Goal: Check status: Check status

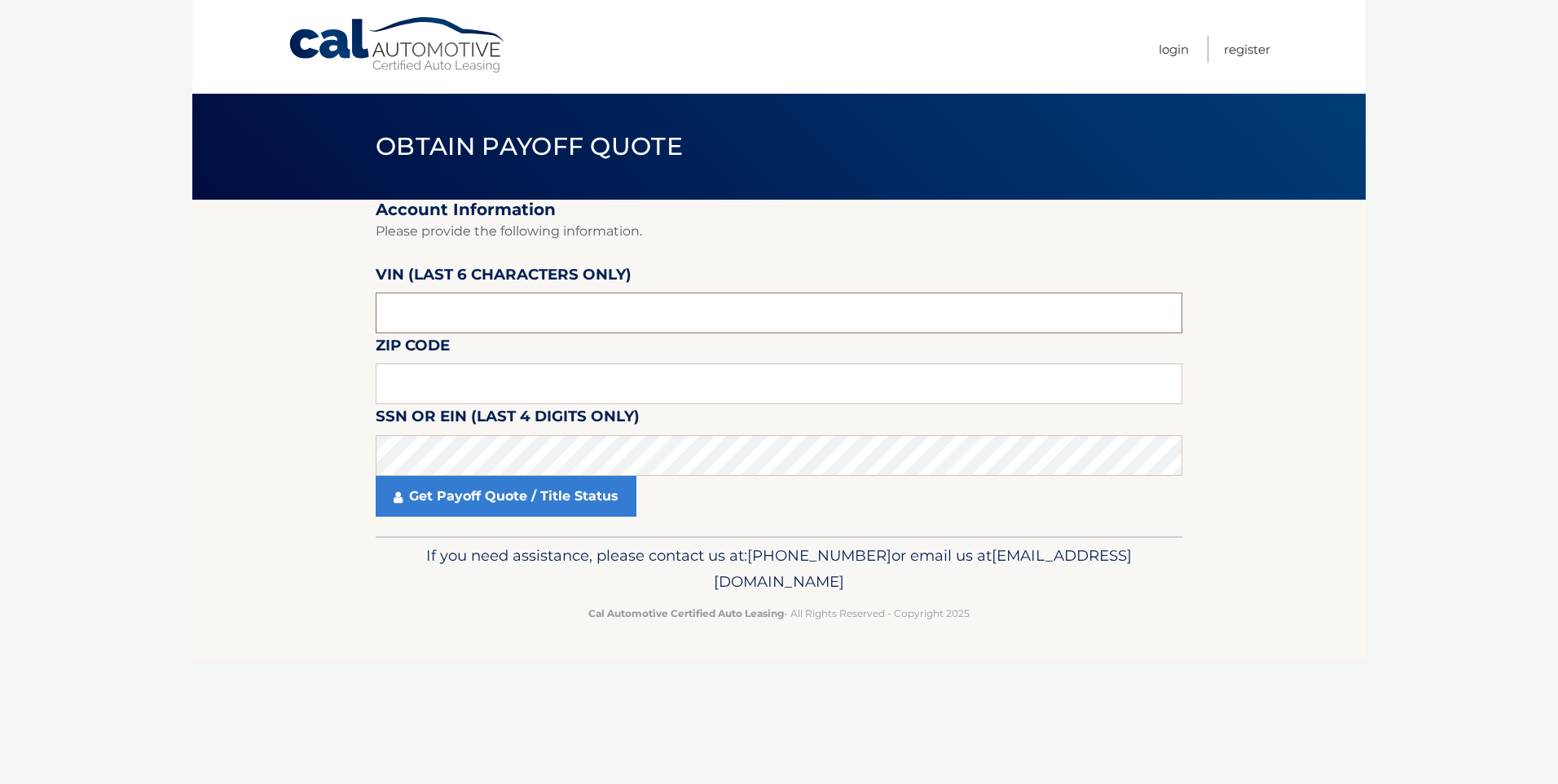
click at [440, 319] on input "text" at bounding box center [779, 313] width 807 height 41
type input "312366"
click at [434, 390] on input "text" at bounding box center [779, 383] width 807 height 41
type input "08533"
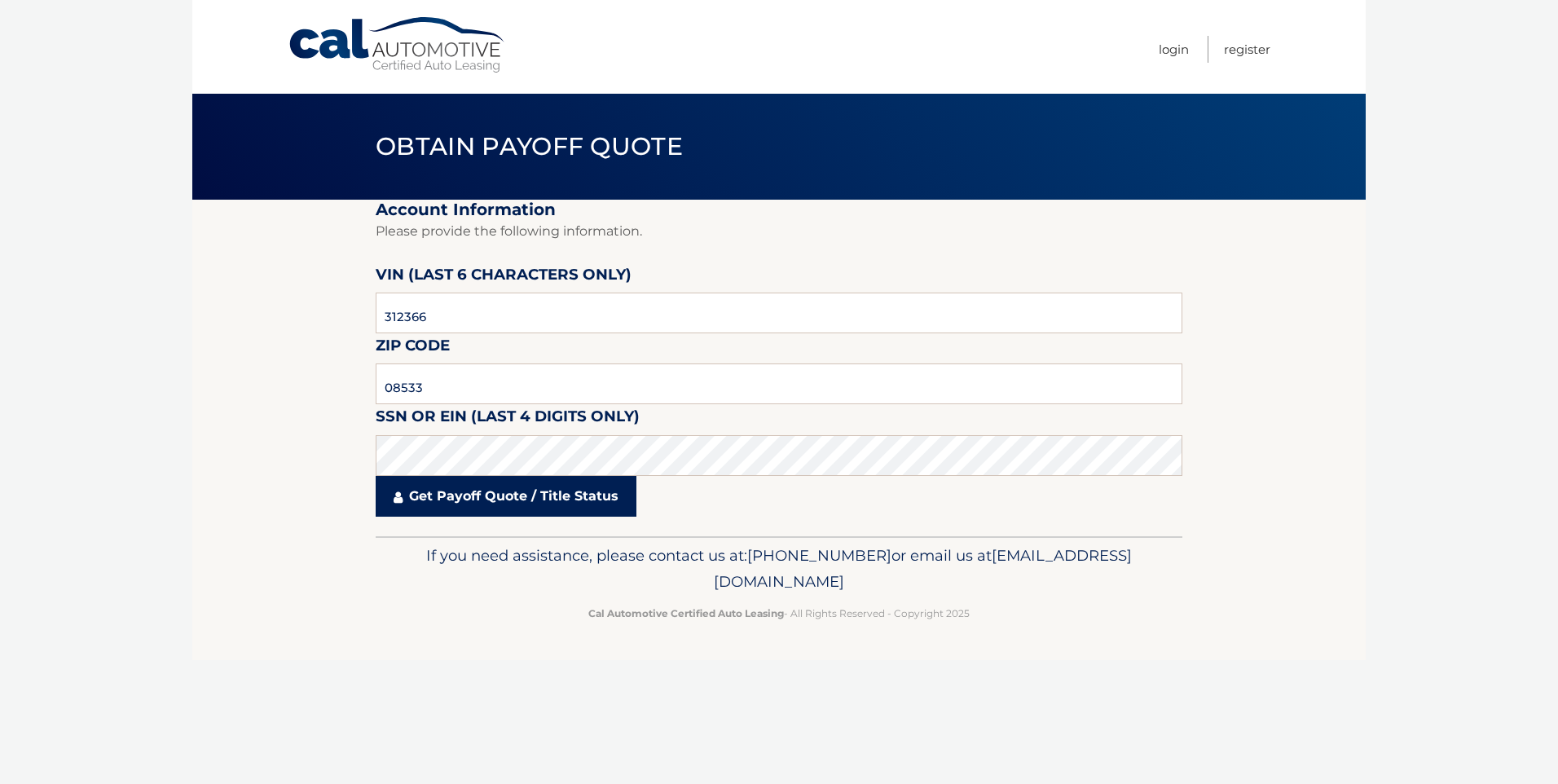
click at [464, 497] on link "Get Payoff Quote / Title Status" at bounding box center [506, 496] width 261 height 41
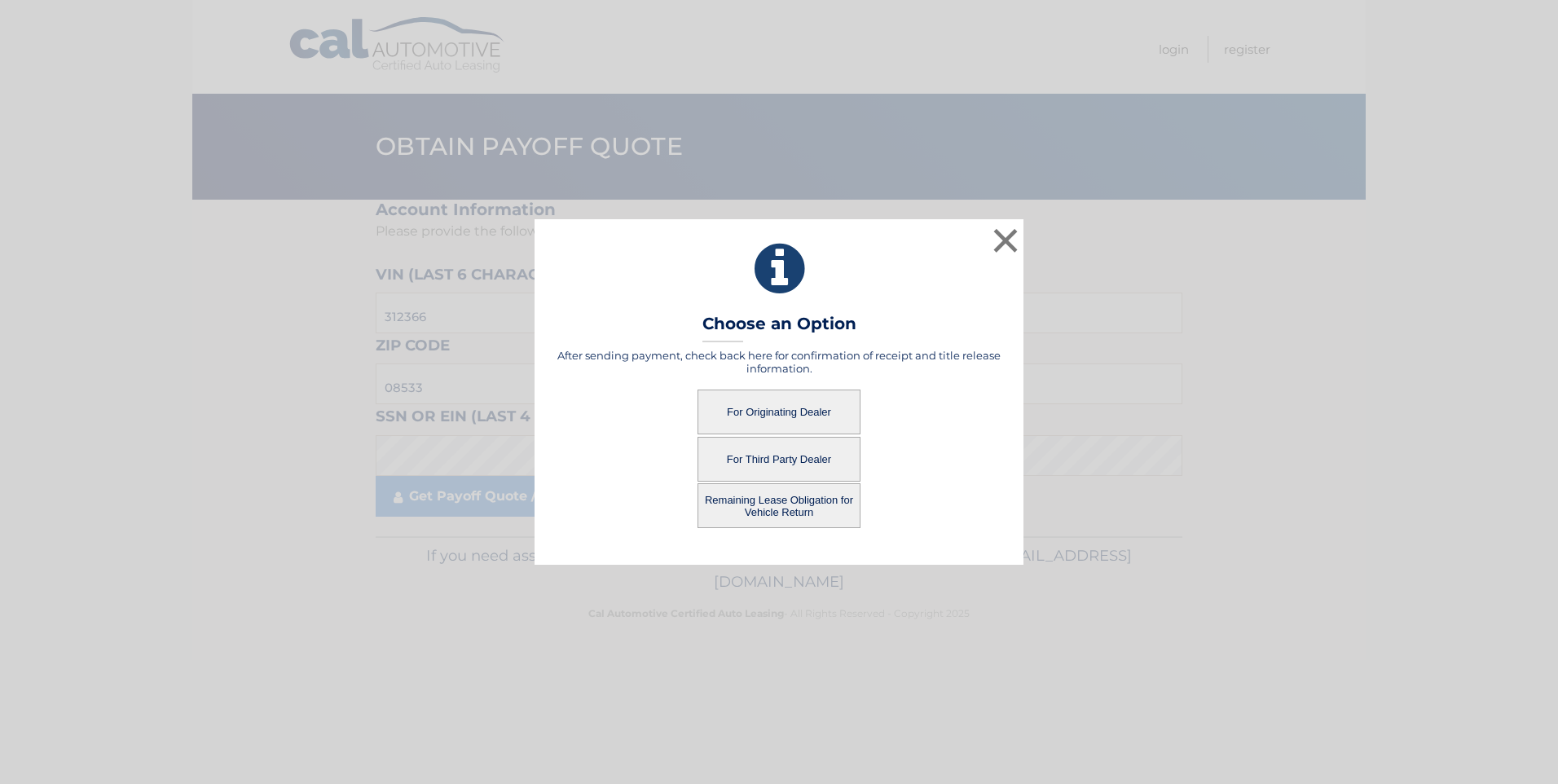
click at [773, 405] on button "For Originating Dealer" at bounding box center [779, 412] width 163 height 45
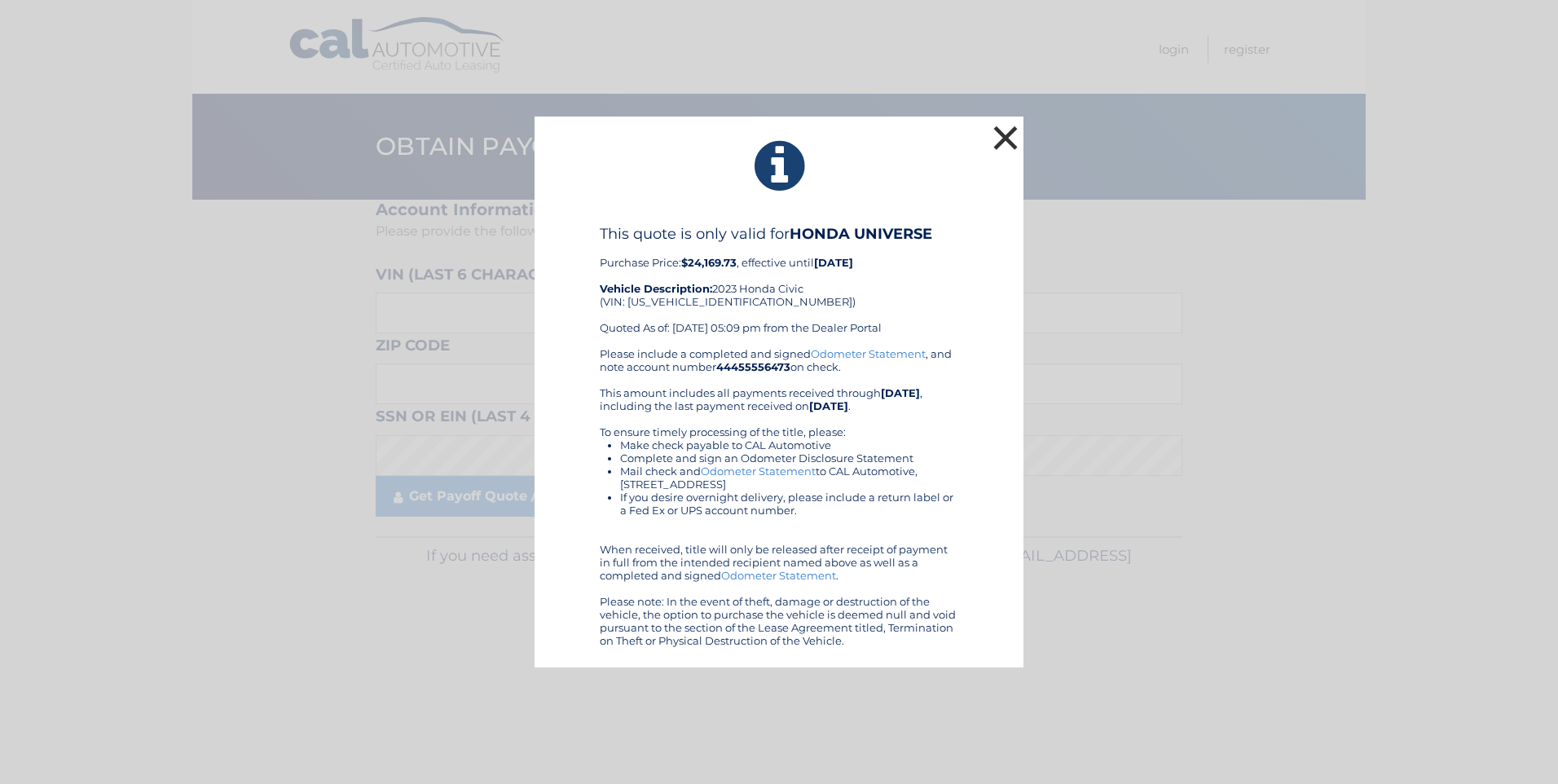
click at [999, 133] on button "×" at bounding box center [1006, 138] width 33 height 33
